Goal: Information Seeking & Learning: Learn about a topic

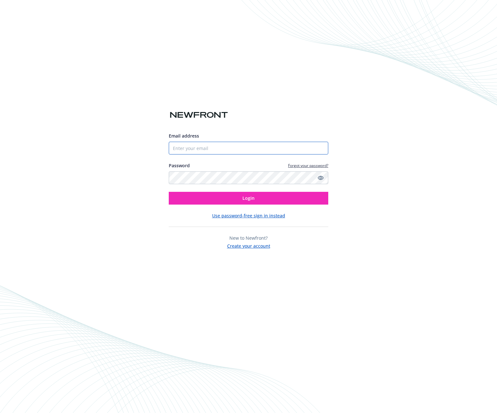
click at [221, 151] on input "Email address" at bounding box center [249, 148] width 160 height 13
type input "[EMAIL_ADDRESS][DOMAIN_NAME]"
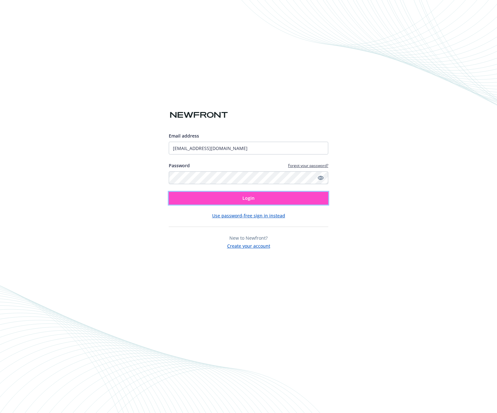
click at [213, 196] on button "Login" at bounding box center [249, 198] width 160 height 13
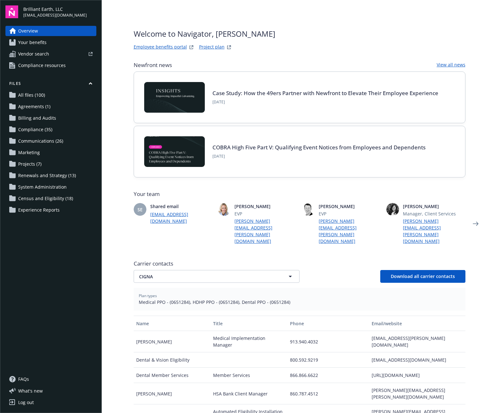
click at [28, 164] on span "Projects (7)" at bounding box center [29, 164] width 23 height 10
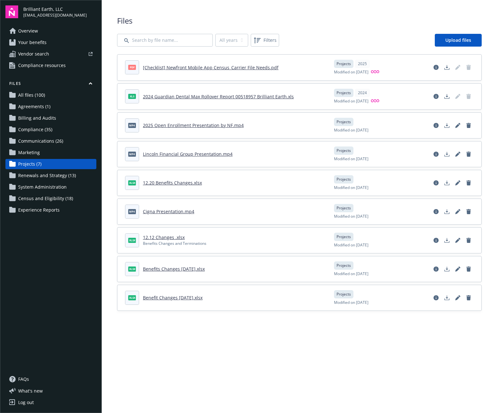
click at [33, 95] on span "All files (100)" at bounding box center [31, 95] width 27 height 10
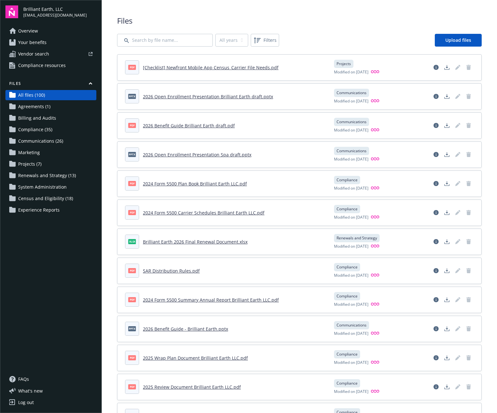
click at [43, 144] on span "Communications (26)" at bounding box center [40, 141] width 45 height 10
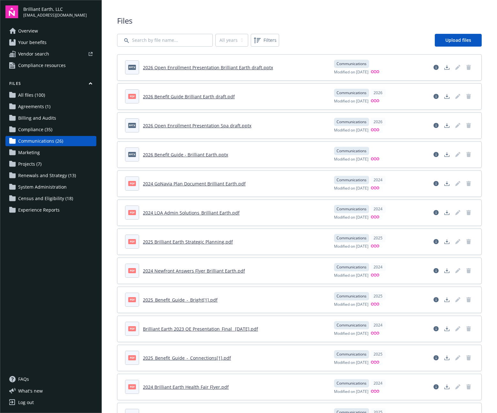
click at [248, 68] on link "2026 Open Enrollment Presentation Brilliant Earth draft.pptx" at bounding box center [208, 67] width 130 height 6
click at [194, 94] on link "2026 Benefit Guide Brilliant Earth draft.pdf" at bounding box center [189, 97] width 92 height 6
click at [41, 34] on link "Overview" at bounding box center [50, 31] width 91 height 10
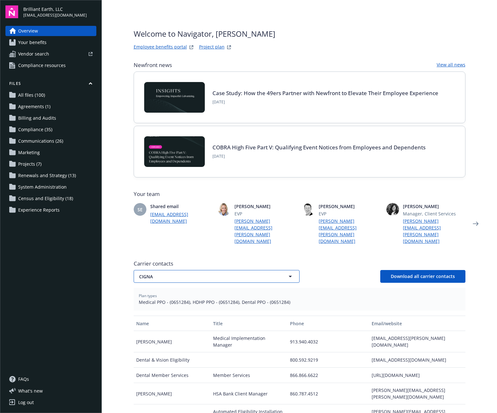
click at [238, 270] on button "CIGNA" at bounding box center [217, 276] width 166 height 13
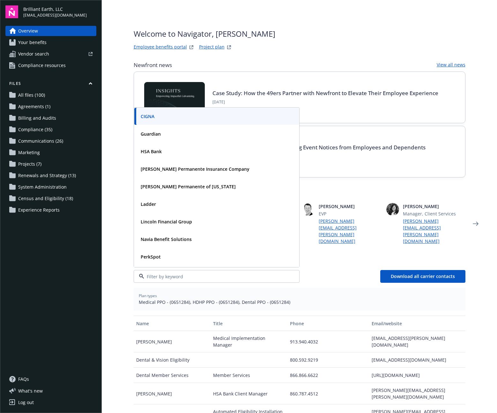
click at [344, 241] on div "Newfront news View all news Case Study: How the 49ers Partner with Newfront to …" at bounding box center [300, 287] width 332 height 452
